Goal: Task Accomplishment & Management: Use online tool/utility

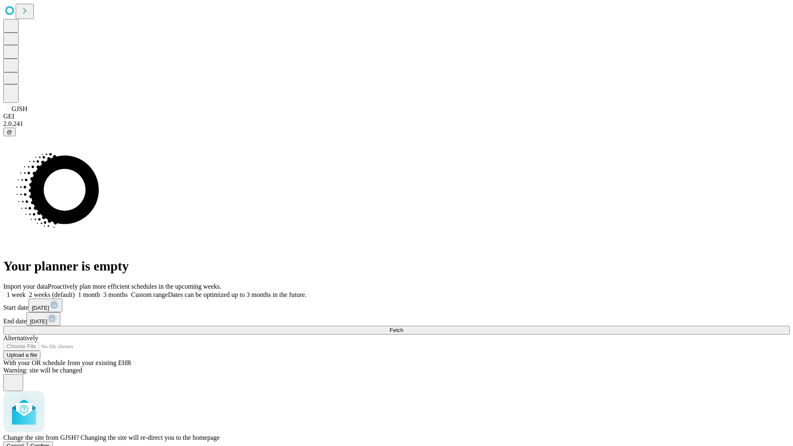
click at [50, 443] on span "Confirm" at bounding box center [40, 446] width 19 height 6
click at [26, 291] on label "1 week" at bounding box center [14, 294] width 22 height 7
click at [403, 327] on span "Fetch" at bounding box center [397, 330] width 14 height 6
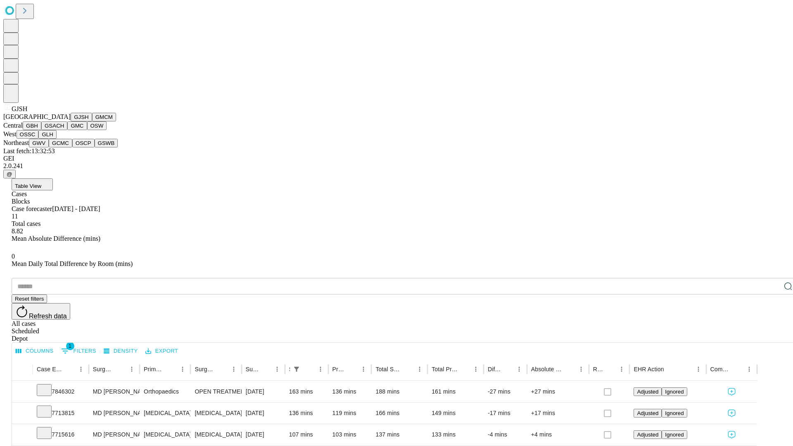
click at [92, 121] on button "GMCM" at bounding box center [104, 117] width 24 height 9
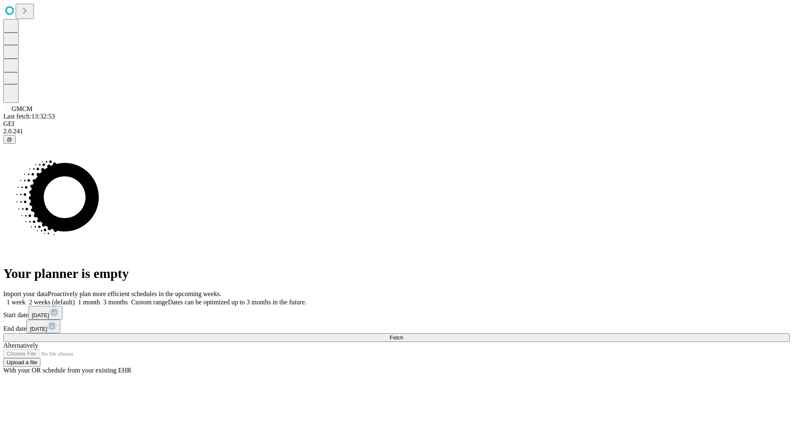
click at [26, 299] on label "1 week" at bounding box center [14, 302] width 22 height 7
click at [403, 335] on span "Fetch" at bounding box center [397, 338] width 14 height 6
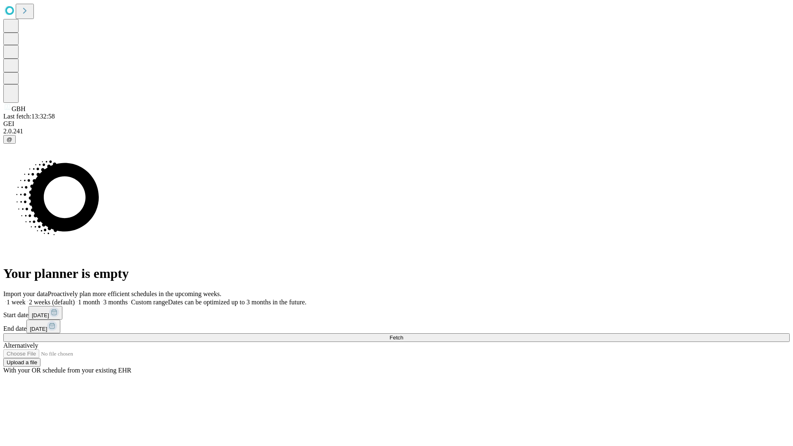
click at [26, 299] on label "1 week" at bounding box center [14, 302] width 22 height 7
click at [403, 335] on span "Fetch" at bounding box center [397, 338] width 14 height 6
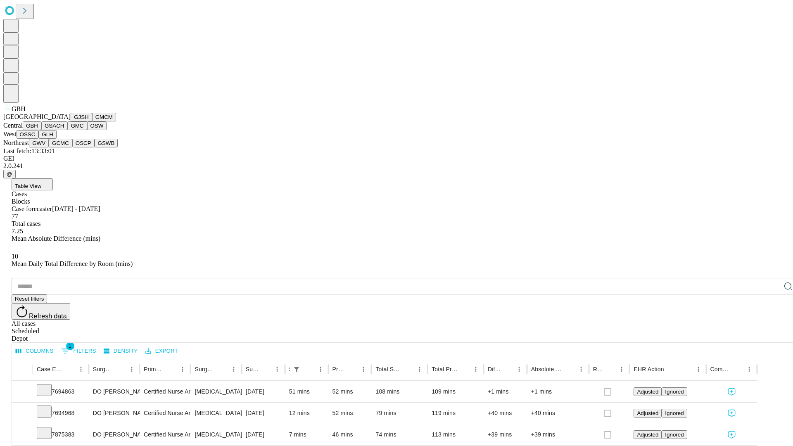
click at [64, 130] on button "GSACH" at bounding box center [54, 125] width 26 height 9
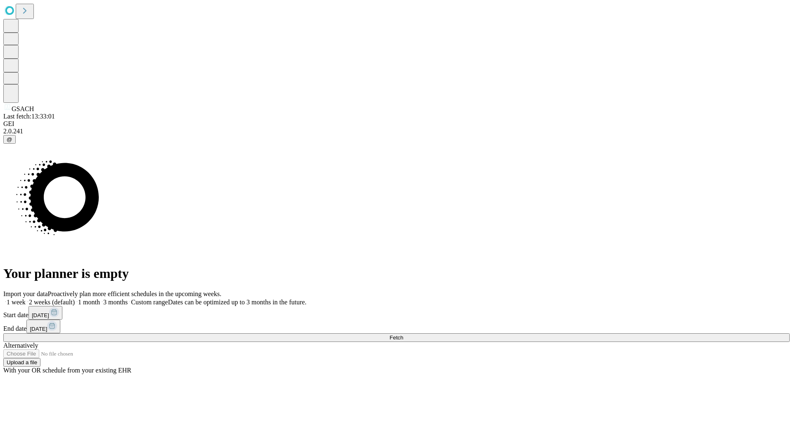
click at [26, 299] on label "1 week" at bounding box center [14, 302] width 22 height 7
click at [403, 335] on span "Fetch" at bounding box center [397, 338] width 14 height 6
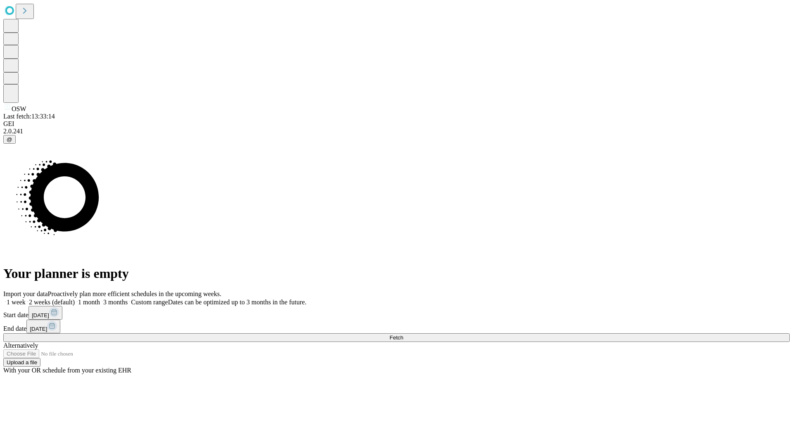
click at [403, 335] on span "Fetch" at bounding box center [397, 338] width 14 height 6
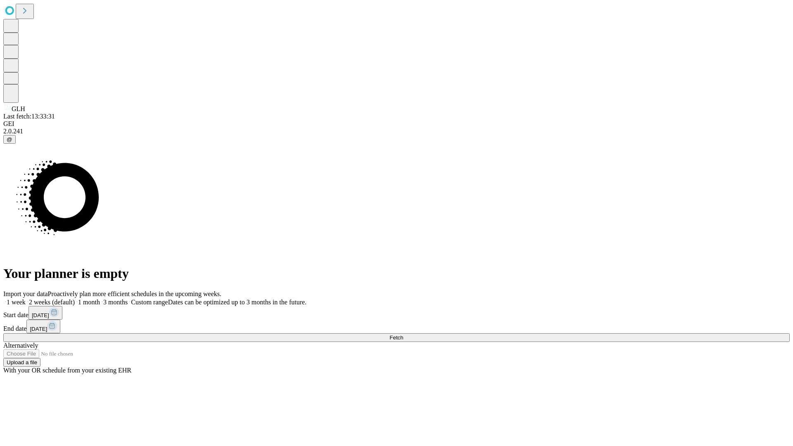
click at [26, 299] on label "1 week" at bounding box center [14, 302] width 22 height 7
click at [403, 335] on span "Fetch" at bounding box center [397, 338] width 14 height 6
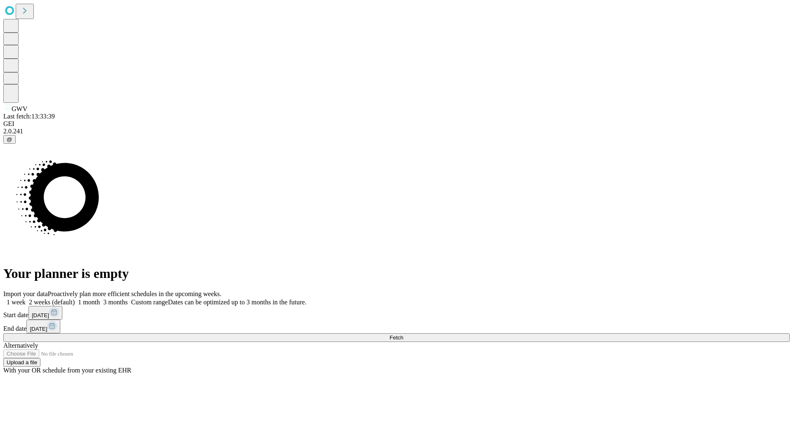
click at [26, 299] on label "1 week" at bounding box center [14, 302] width 22 height 7
click at [403, 335] on span "Fetch" at bounding box center [397, 338] width 14 height 6
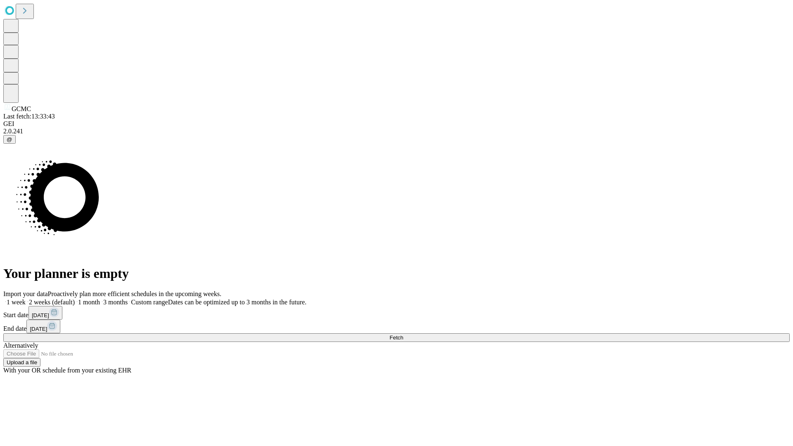
click at [26, 299] on label "1 week" at bounding box center [14, 302] width 22 height 7
click at [403, 335] on span "Fetch" at bounding box center [397, 338] width 14 height 6
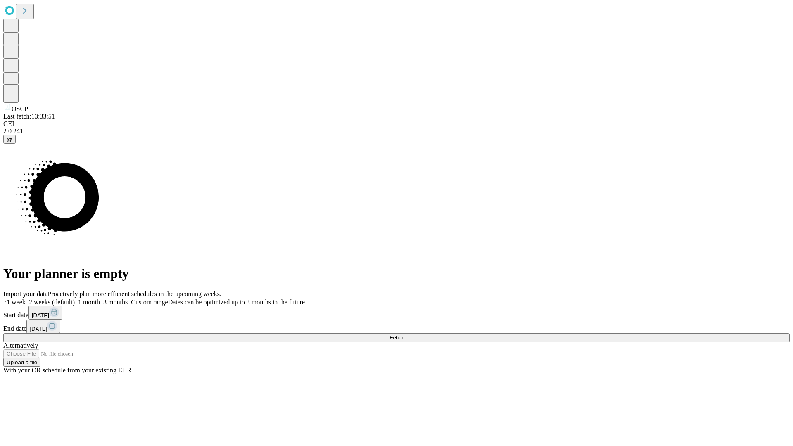
click at [26, 299] on label "1 week" at bounding box center [14, 302] width 22 height 7
click at [403, 335] on span "Fetch" at bounding box center [397, 338] width 14 height 6
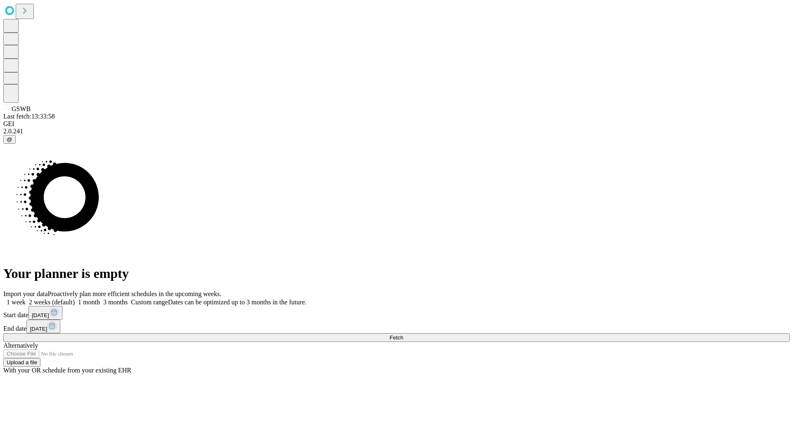
click at [403, 335] on span "Fetch" at bounding box center [397, 338] width 14 height 6
